Goal: Transaction & Acquisition: Book appointment/travel/reservation

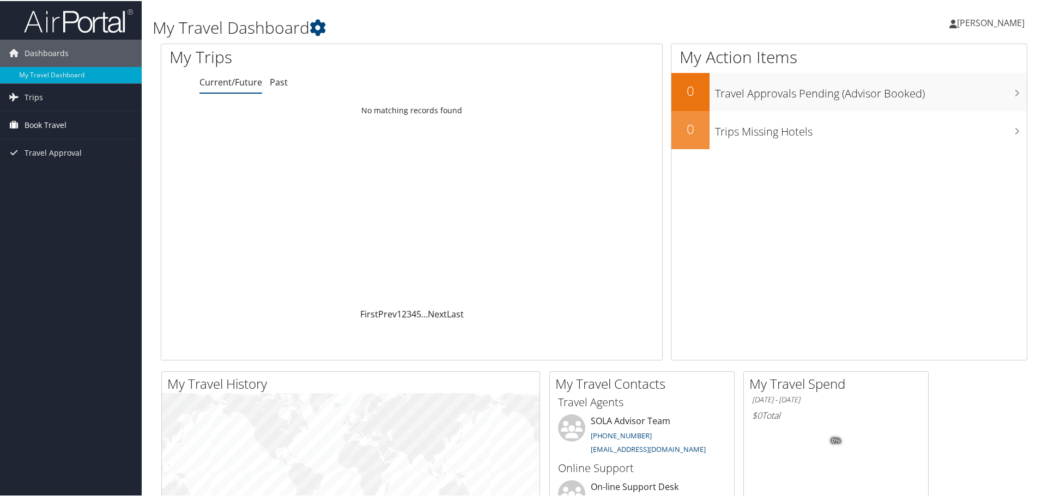
click at [68, 126] on link "Book Travel" at bounding box center [71, 124] width 142 height 27
click at [65, 162] on link "Book/Manage Online Trips" at bounding box center [71, 162] width 142 height 16
